Goal: Task Accomplishment & Management: Complete application form

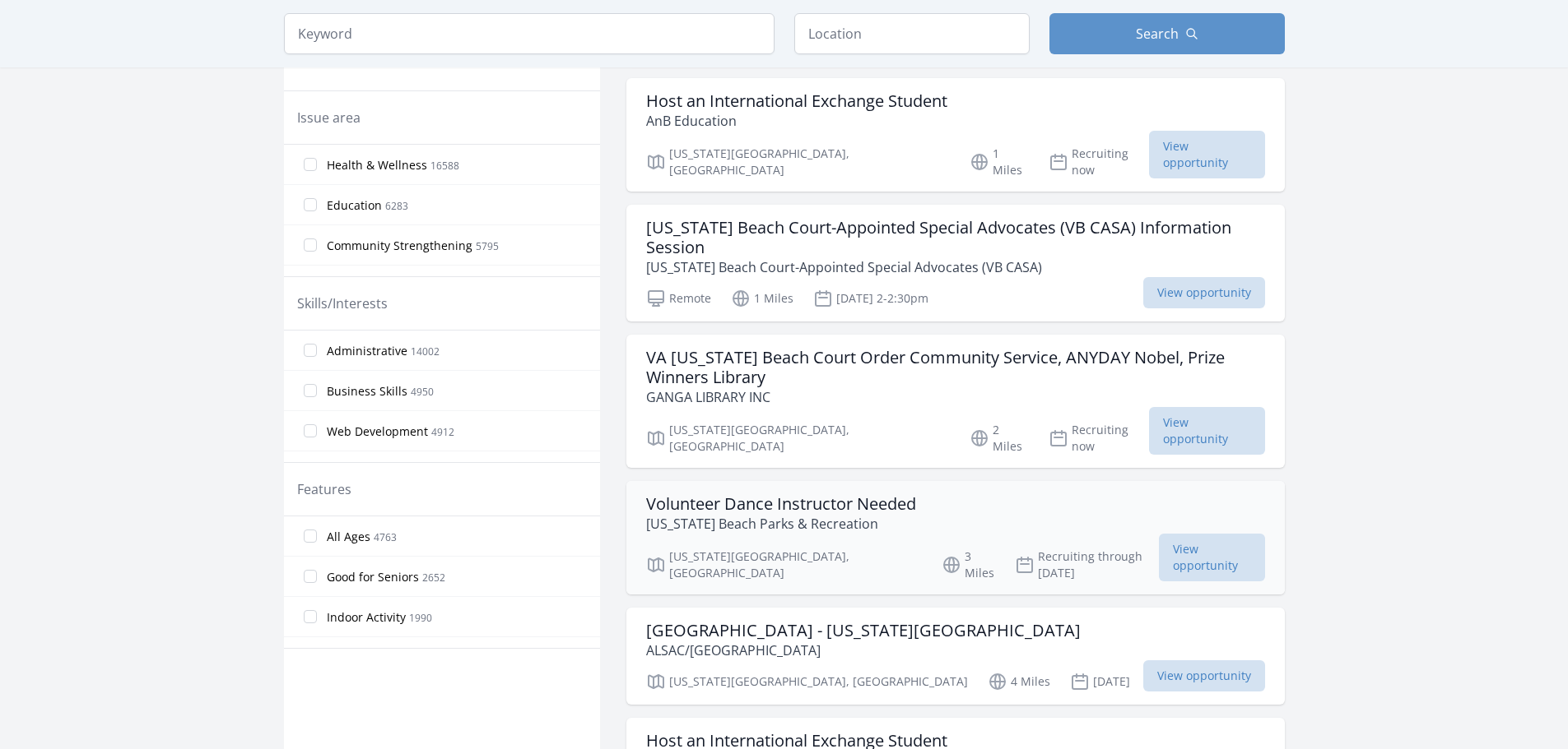
scroll to position [575, 0]
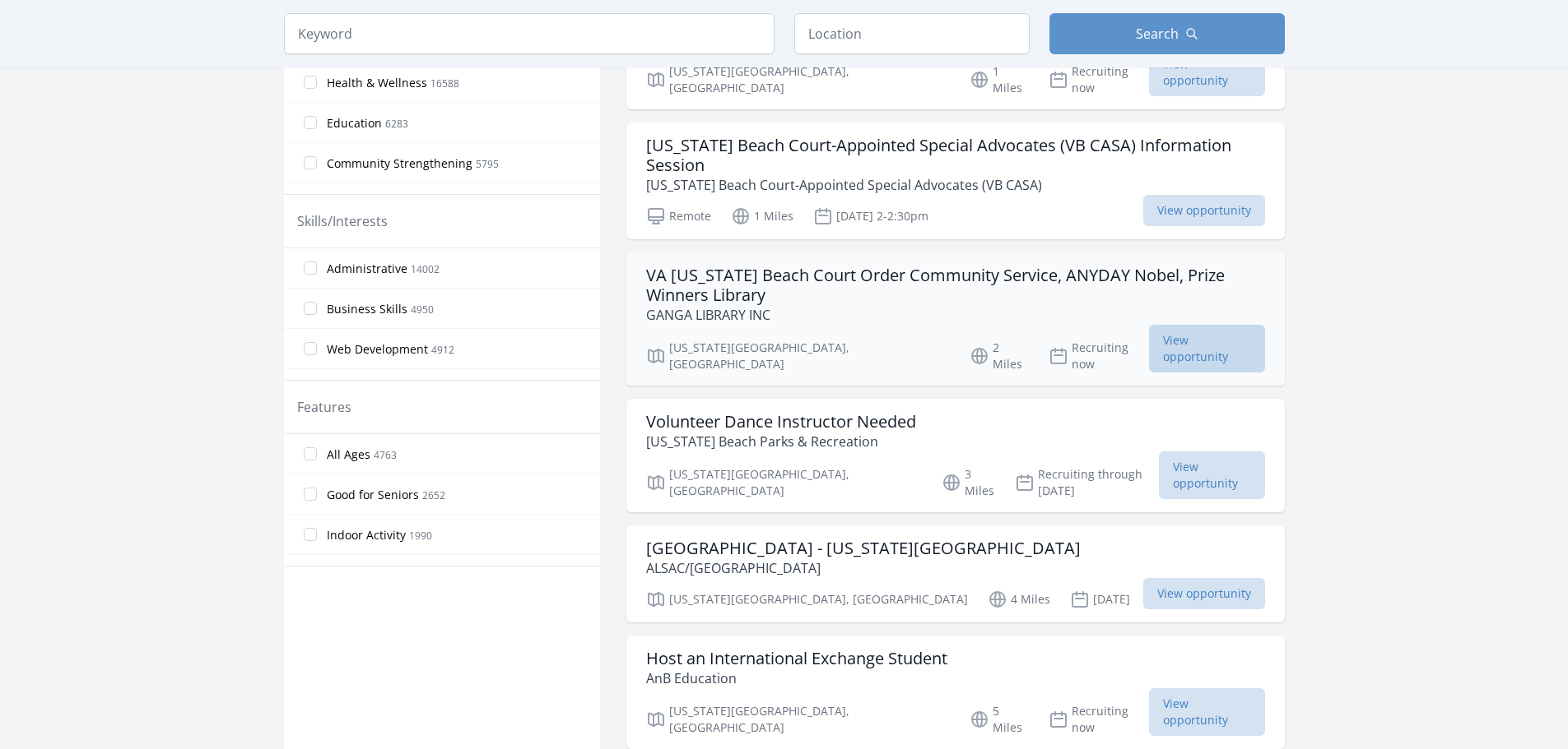
click at [1188, 325] on span "View opportunity" at bounding box center [1207, 349] width 116 height 48
click at [725, 539] on h3 "[GEOGRAPHIC_DATA] - [US_STATE][GEOGRAPHIC_DATA]" at bounding box center [863, 548] width 435 height 20
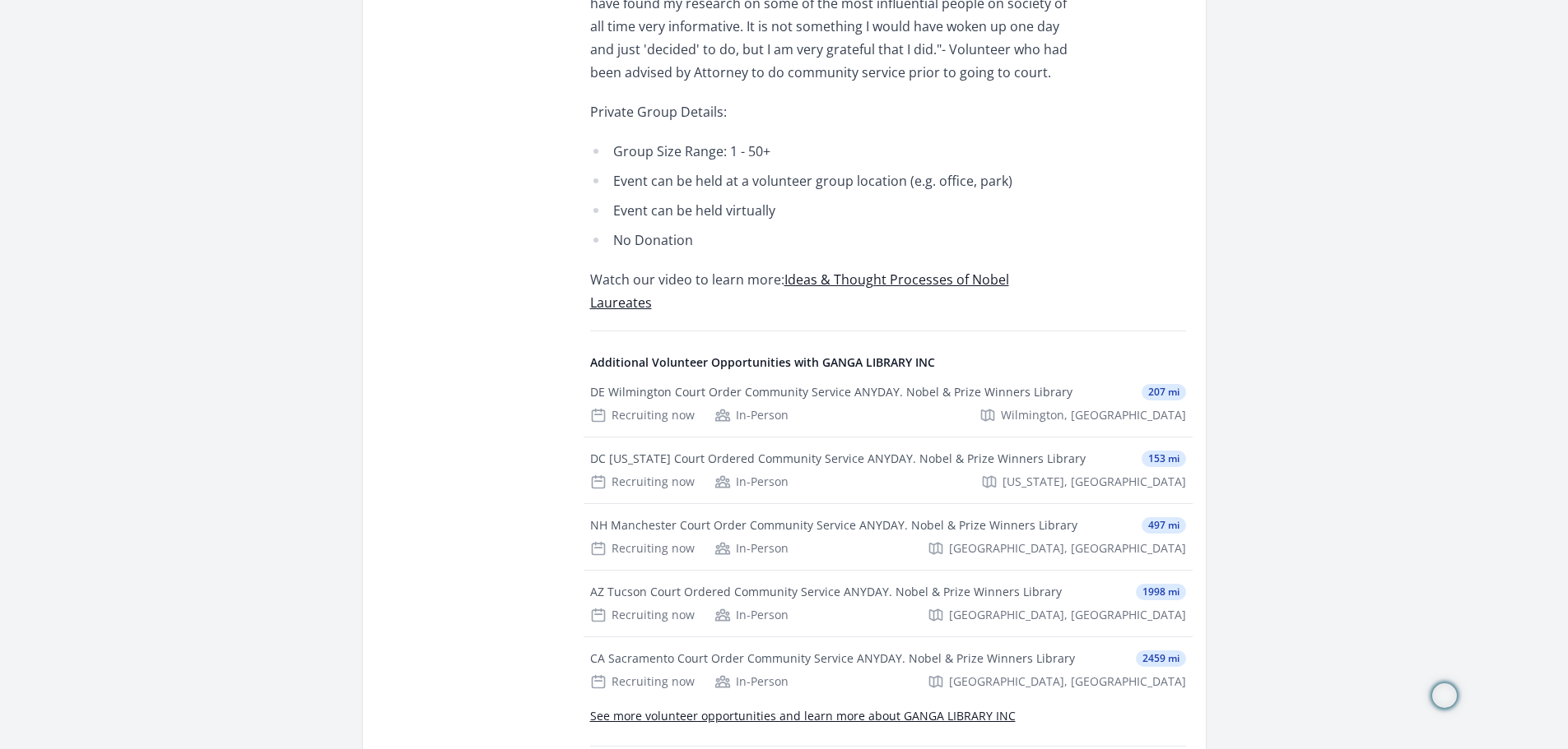
scroll to position [987, 0]
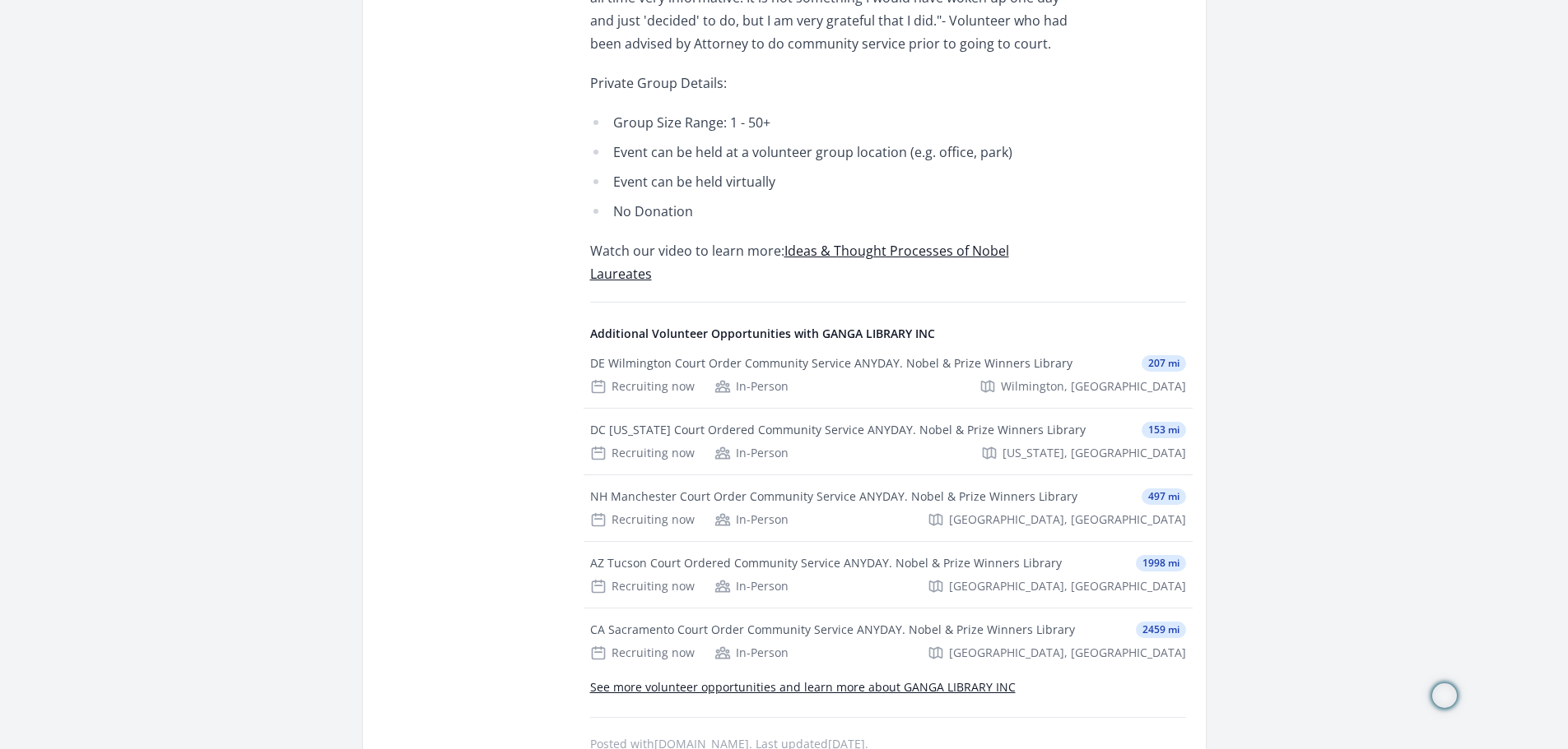
click at [861, 242] on link "Ideas & Thought Processes of Nobel Laureates" at bounding box center [800, 262] width 419 height 41
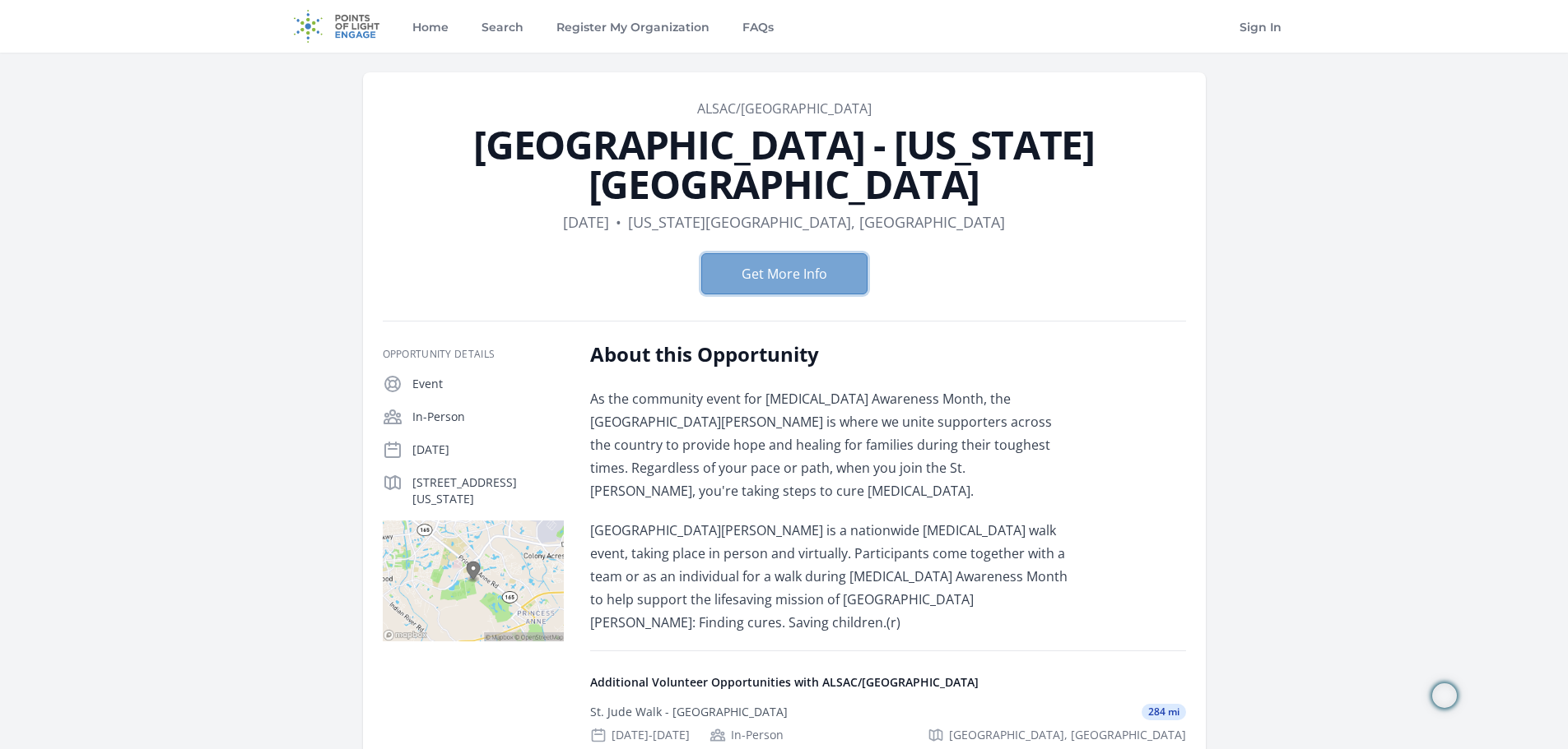
click at [802, 253] on button "Get More Info" at bounding box center [784, 274] width 166 height 41
